Goal: Task Accomplishment & Management: Complete application form

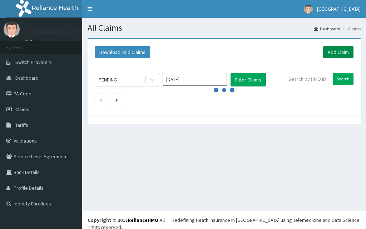
click at [338, 56] on link "Add Claim" at bounding box center [338, 52] width 30 height 12
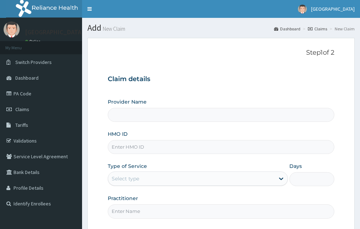
click at [148, 151] on input "HMO ID" at bounding box center [221, 147] width 227 height 14
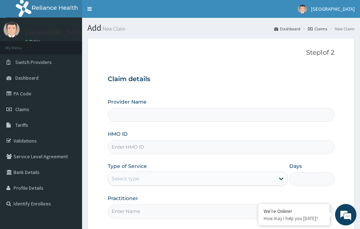
type input "Kariden Specialist Hospital"
type input "bee/10022/b"
click at [168, 174] on div "Select type" at bounding box center [191, 178] width 167 height 11
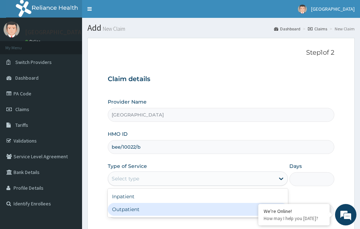
click at [156, 209] on div "Outpatient" at bounding box center [198, 209] width 180 height 13
type input "1"
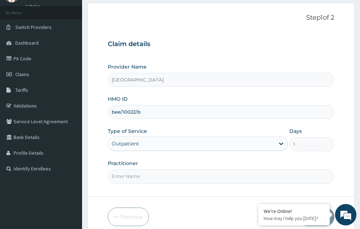
scroll to position [40, 0]
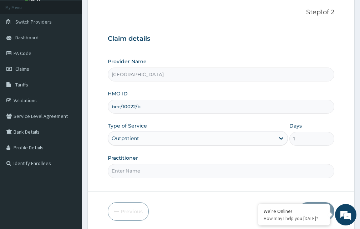
click at [267, 173] on input "Practitioner" at bounding box center [221, 171] width 227 height 14
type input "DR. [GEOGRAPHIC_DATA]"
click at [333, 210] on button "Next" at bounding box center [317, 211] width 36 height 19
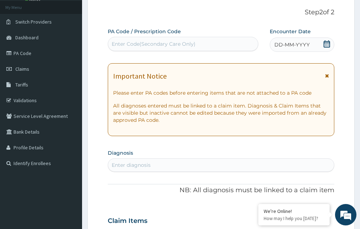
click at [166, 164] on div "Enter diagnosis" at bounding box center [221, 164] width 226 height 11
type input "h"
type input "sele lesion"
drag, startPoint x: 150, startPoint y: 168, endPoint x: 126, endPoint y: 165, distance: 23.4
click at [126, 165] on div "Enter diagnosis" at bounding box center [221, 164] width 226 height 11
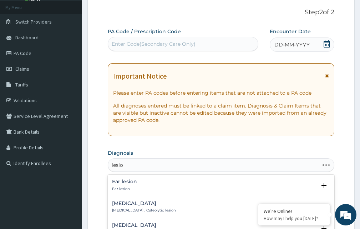
type input "lesion"
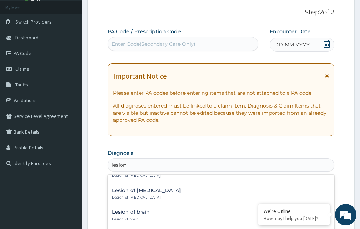
scroll to position [686, 0]
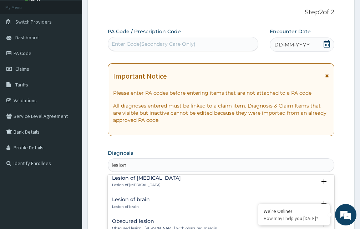
click at [148, 201] on h4 "Lesion of brain" at bounding box center [131, 199] width 38 height 5
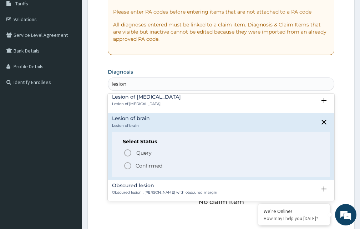
scroll to position [125, 0]
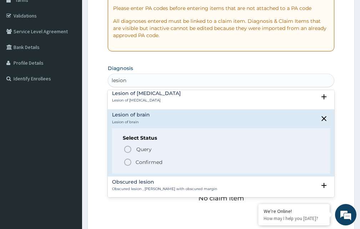
click at [153, 163] on p "Confirmed" at bounding box center [149, 162] width 27 height 7
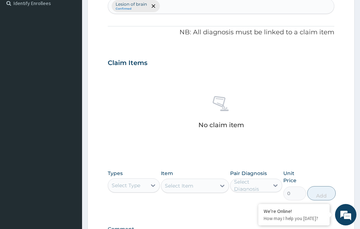
scroll to position [266, 0]
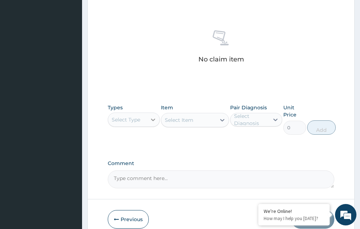
click at [151, 119] on icon at bounding box center [153, 119] width 7 height 7
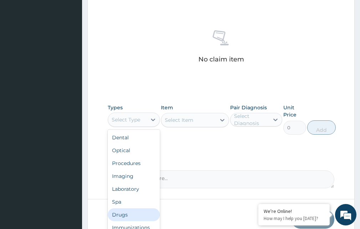
click at [126, 215] on div "Drugs" at bounding box center [134, 214] width 52 height 13
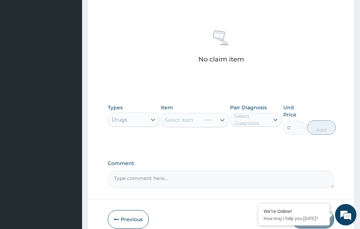
click at [223, 120] on div "Select Item" at bounding box center [195, 120] width 68 height 14
click at [222, 121] on icon at bounding box center [222, 120] width 4 height 2
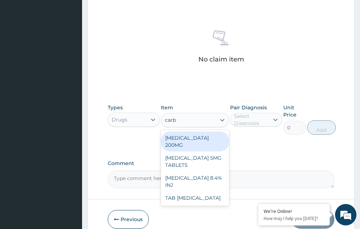
type input "car"
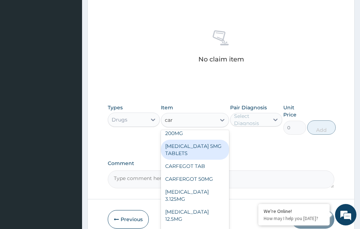
scroll to position [0, 0]
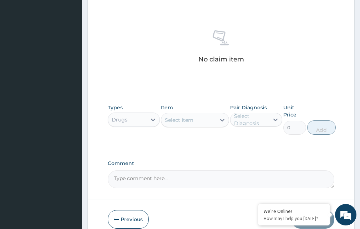
click at [183, 122] on div "Select Item" at bounding box center [188, 119] width 54 height 11
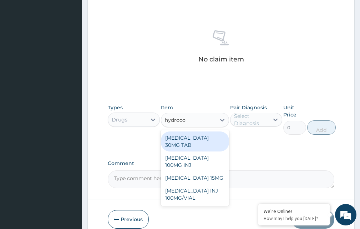
type input "hydrocor"
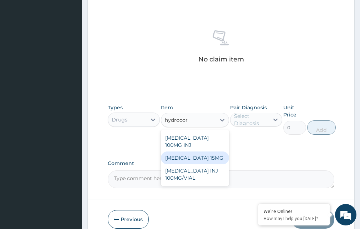
click at [199, 161] on div "HYDROCORTISONE 15MG" at bounding box center [195, 157] width 68 height 13
type input "700"
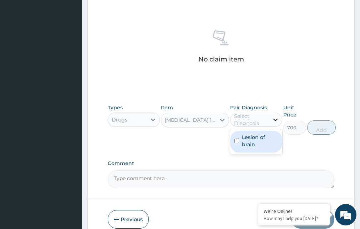
click at [273, 119] on icon at bounding box center [275, 119] width 7 height 7
click at [257, 152] on div "Lesion of brain" at bounding box center [256, 141] width 52 height 25
click at [258, 143] on label "Lesion of brain" at bounding box center [260, 141] width 36 height 14
checkbox input "true"
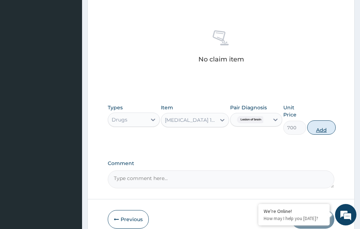
click at [322, 130] on button "Add" at bounding box center [321, 127] width 29 height 14
type input "0"
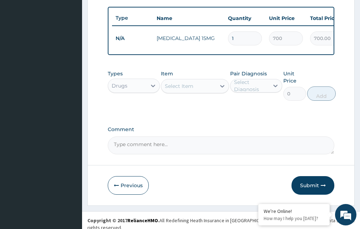
type input "0.00"
type input "3"
type input "2100.00"
type input "36"
type input "25200.00"
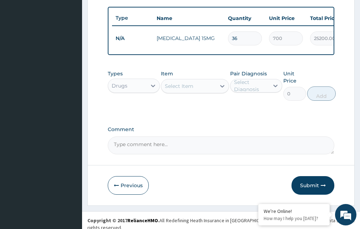
type input "360"
type input "252000.00"
type input "36"
type input "25200.00"
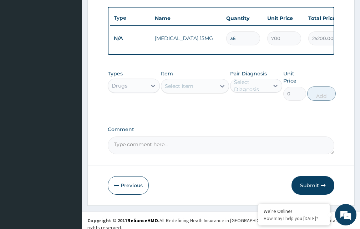
type input "3"
type input "2100.00"
type input "0.00"
type input "1"
type input "700.00"
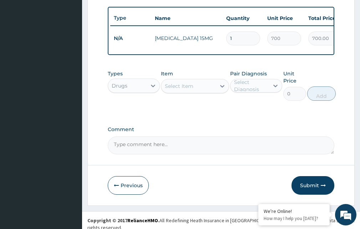
type input "12"
type input "8400.00"
type input "120"
type input "84000.00"
type input "12"
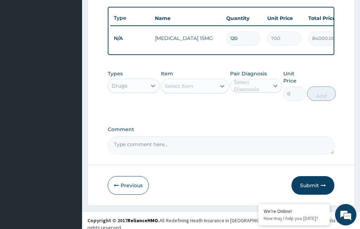
type input "8400.00"
type input "1"
type input "700.00"
type input "10"
type input "7000.00"
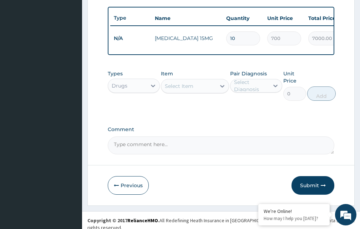
type input "100"
type input "70000.00"
type input "10"
type input "7000.00"
type input "1"
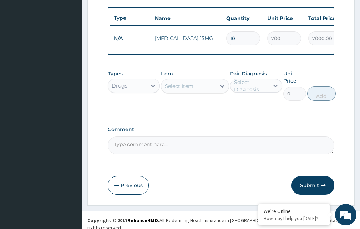
type input "700.00"
type input "0.00"
type input "8"
type input "5600.00"
type input "80"
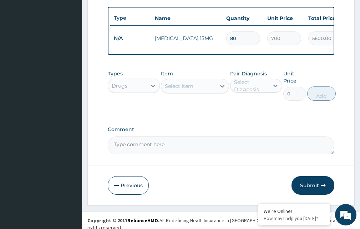
type input "56000.00"
type input "80"
click at [219, 90] on icon at bounding box center [222, 85] width 7 height 7
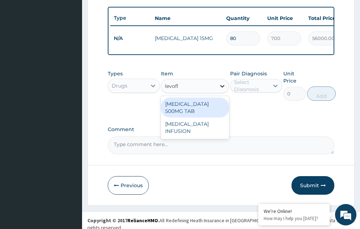
type input "levoflo"
click at [208, 110] on div "LEVOFLOXACIN 500MG TAB" at bounding box center [195, 107] width 68 height 20
type input "80"
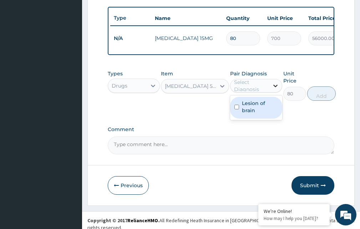
click at [271, 92] on div at bounding box center [275, 85] width 13 height 13
drag, startPoint x: 268, startPoint y: 111, endPoint x: 337, endPoint y: 113, distance: 69.3
click at [268, 111] on label "Lesion of brain" at bounding box center [260, 107] width 36 height 14
checkbox input "true"
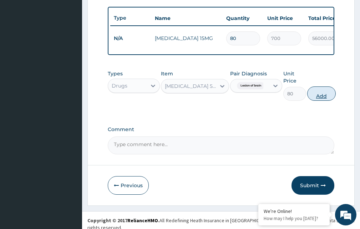
click at [326, 99] on button "Add" at bounding box center [321, 93] width 29 height 14
type input "0"
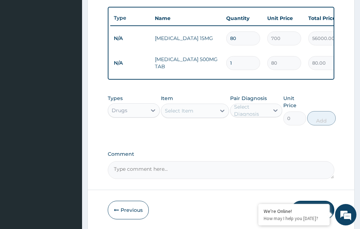
type input "0.00"
type input "2"
type input "160.00"
type input "20"
type input "1600.00"
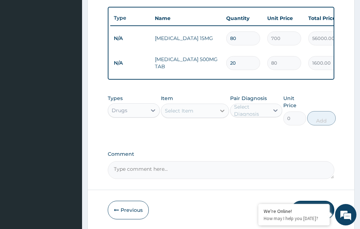
type input "20"
click at [221, 114] on icon at bounding box center [222, 110] width 7 height 7
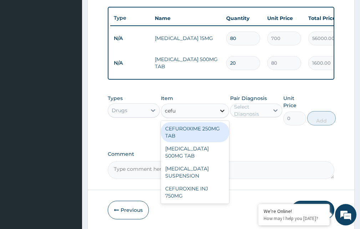
type input "cefur"
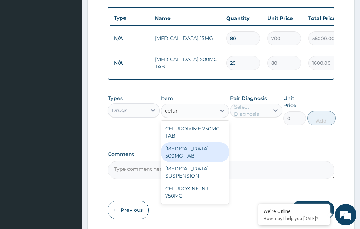
click at [215, 158] on div "CEFUROXIME 500MG TAB" at bounding box center [195, 152] width 68 height 20
type input "580"
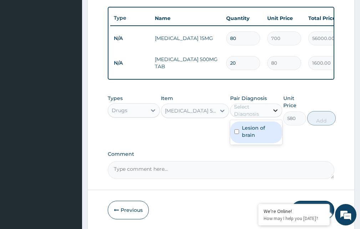
click at [272, 114] on icon at bounding box center [275, 110] width 7 height 7
drag, startPoint x: 260, startPoint y: 134, endPoint x: 290, endPoint y: 134, distance: 30.7
click at [268, 134] on label "Lesion of brain" at bounding box center [260, 131] width 36 height 14
checkbox input "true"
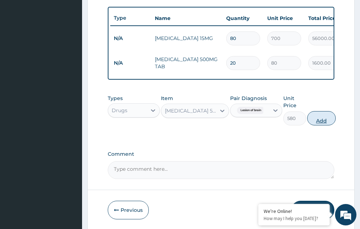
click at [323, 125] on button "Add" at bounding box center [321, 118] width 29 height 14
type input "0"
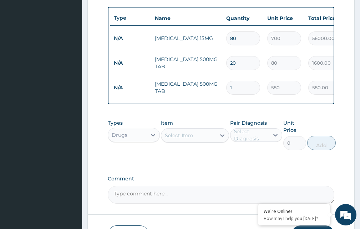
type input "14"
type input "8120.00"
type input "14"
click at [208, 141] on div "Select Item" at bounding box center [188, 135] width 54 height 11
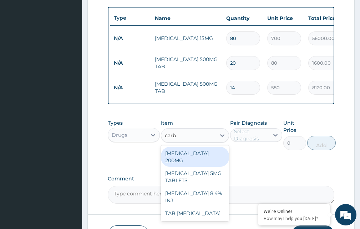
type input "carb"
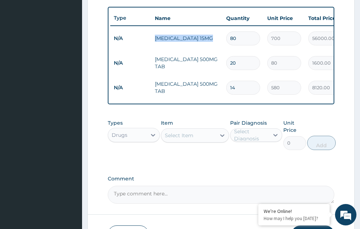
drag, startPoint x: 218, startPoint y: 40, endPoint x: 160, endPoint y: 37, distance: 58.3
click at [154, 40] on td "HYDROCORTISONE 15MG" at bounding box center [186, 38] width 71 height 14
copy td "HYDROCORTISONE 15MG"
click at [226, 141] on div at bounding box center [222, 135] width 13 height 13
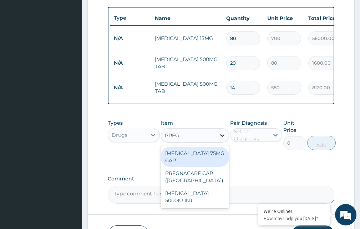
type input "PREGA"
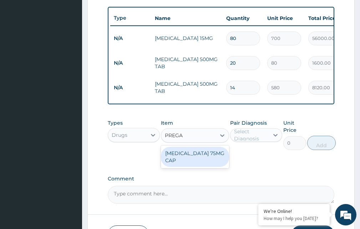
click at [199, 167] on div "PREGABALIN 75MG CAP" at bounding box center [195, 157] width 68 height 20
type input "270"
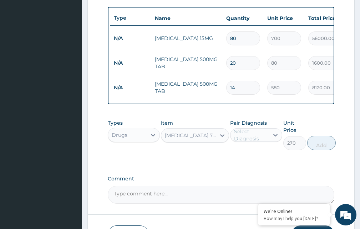
click at [259, 137] on div "Select Diagnosis" at bounding box center [251, 135] width 34 height 14
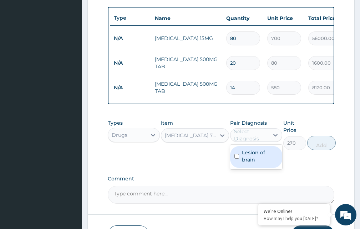
click at [260, 162] on label "Lesion of brain" at bounding box center [260, 156] width 36 height 14
checkbox input "true"
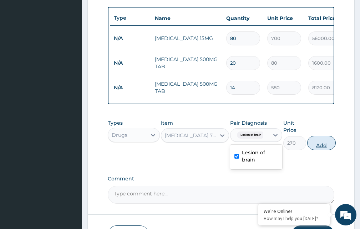
click at [312, 150] on button "Add" at bounding box center [321, 143] width 29 height 14
type input "0"
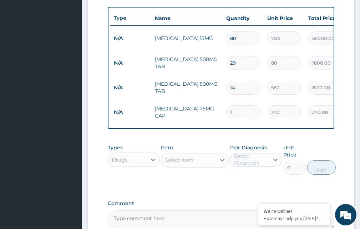
type input "0.00"
type input "3"
type input "810.00"
type input "30"
type input "8100.00"
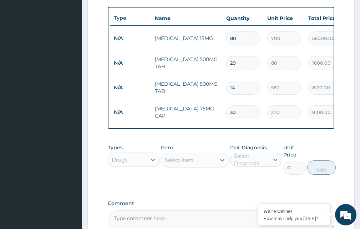
type input "30"
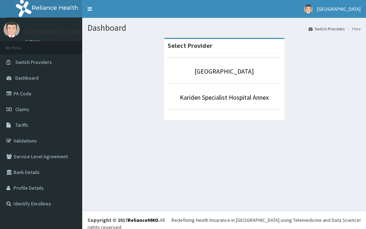
click at [28, 95] on link "PA Code" at bounding box center [41, 94] width 82 height 16
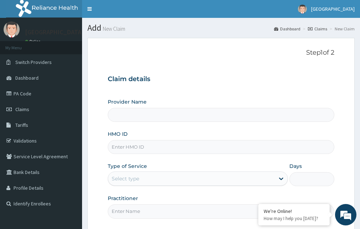
click at [127, 147] on input "HMO ID" at bounding box center [221, 147] width 227 height 14
paste input "bee/10022/b"
type input "bee/10022/b"
click at [246, 179] on div "Select type" at bounding box center [191, 178] width 167 height 11
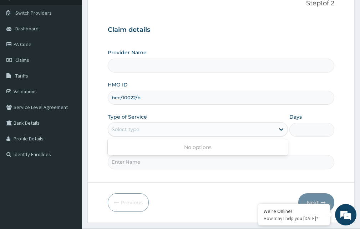
scroll to position [67, 0]
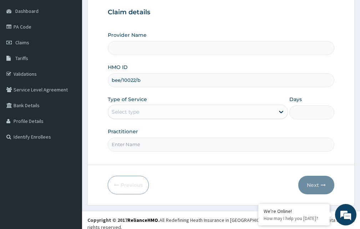
click at [236, 100] on div "Type of Service Select type" at bounding box center [198, 108] width 180 height 24
click at [283, 114] on icon at bounding box center [281, 111] width 7 height 7
click at [150, 44] on input "Provider Name" at bounding box center [221, 48] width 227 height 14
click at [210, 177] on div "Previous Next" at bounding box center [221, 185] width 227 height 19
drag, startPoint x: 210, startPoint y: 177, endPoint x: 152, endPoint y: 132, distance: 73.3
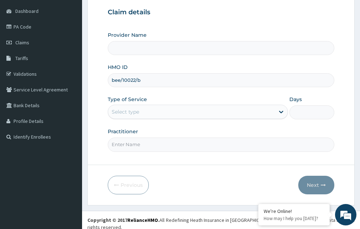
click at [205, 169] on form "Step 1 of 2 Claim details Provider Name HMO ID bee/10022/b Type of Service Sele…" at bounding box center [220, 88] width 267 height 234
drag, startPoint x: 130, startPoint y: 40, endPoint x: 130, endPoint y: 45, distance: 4.3
click at [130, 41] on div "Provider Name" at bounding box center [221, 43] width 227 height 24
click at [130, 45] on input "Provider Name" at bounding box center [221, 48] width 227 height 14
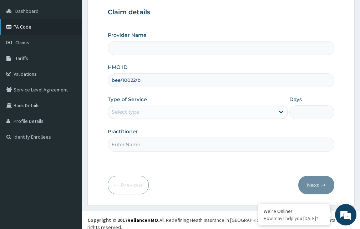
click at [21, 29] on link "PA Code" at bounding box center [41, 27] width 82 height 16
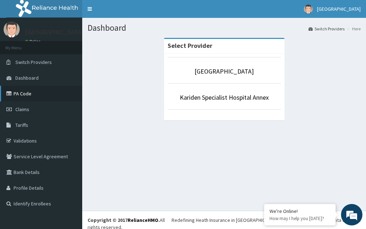
click at [22, 94] on link "PA Code" at bounding box center [41, 94] width 82 height 16
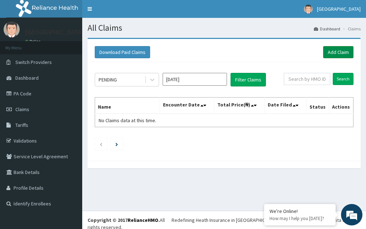
click at [331, 50] on link "Add Claim" at bounding box center [338, 52] width 30 height 12
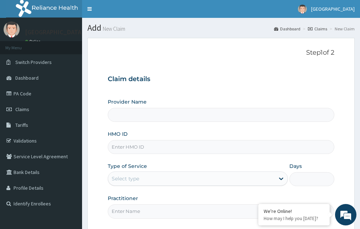
click at [128, 149] on input "HMO ID" at bounding box center [221, 147] width 227 height 14
paste input "bee/10022/b"
type input "bee/10022/b"
type input "[GEOGRAPHIC_DATA]"
type input "bee/10022/b"
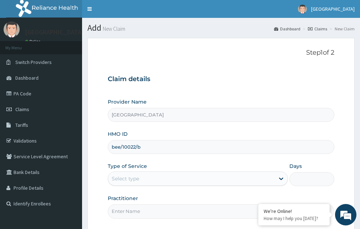
click at [202, 179] on div "Select type" at bounding box center [191, 178] width 167 height 11
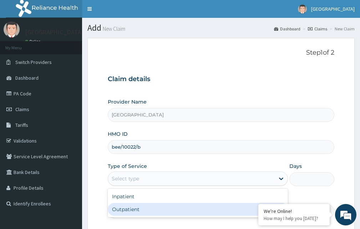
click at [181, 207] on div "Outpatient" at bounding box center [198, 209] width 180 height 13
type input "1"
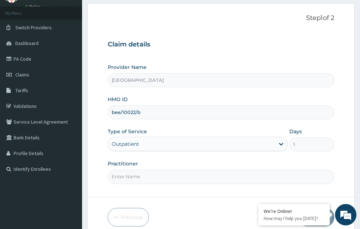
scroll to position [44, 0]
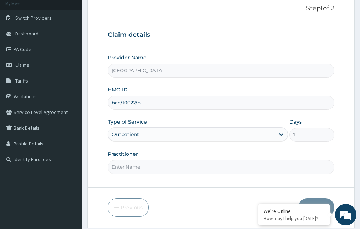
drag, startPoint x: 207, startPoint y: 168, endPoint x: 202, endPoint y: 169, distance: 5.0
click at [207, 168] on input "Practitioner" at bounding box center [221, 167] width 227 height 14
type input "DR. KARIBA"
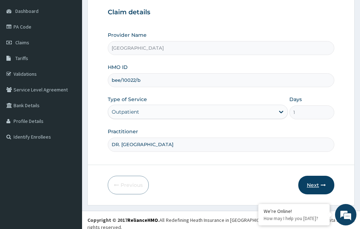
click at [315, 180] on button "Next" at bounding box center [317, 185] width 36 height 19
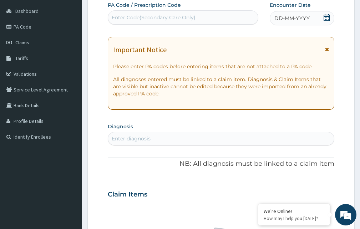
scroll to position [0, 0]
click at [127, 13] on div "Enter Code(Secondary Care Only)" at bounding box center [183, 17] width 150 height 11
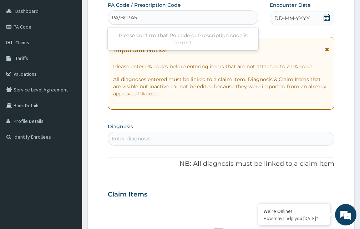
type input "PA/BC3A5F"
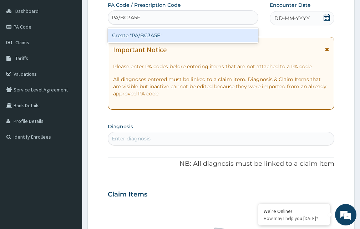
click at [167, 39] on div "Create "PA/BC3A5F"" at bounding box center [183, 35] width 151 height 13
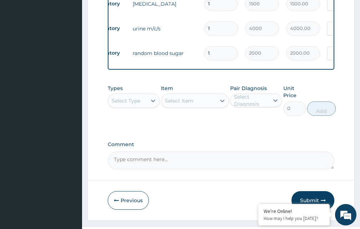
scroll to position [433, 0]
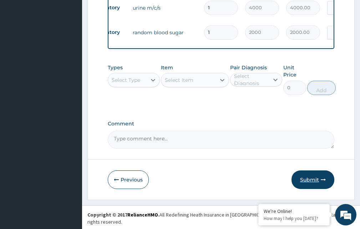
click at [316, 185] on button "Submit" at bounding box center [313, 179] width 43 height 19
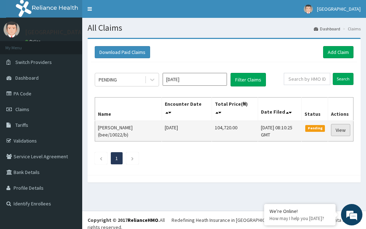
click at [335, 132] on link "View" at bounding box center [340, 130] width 19 height 12
